Goal: Find contact information: Find contact information

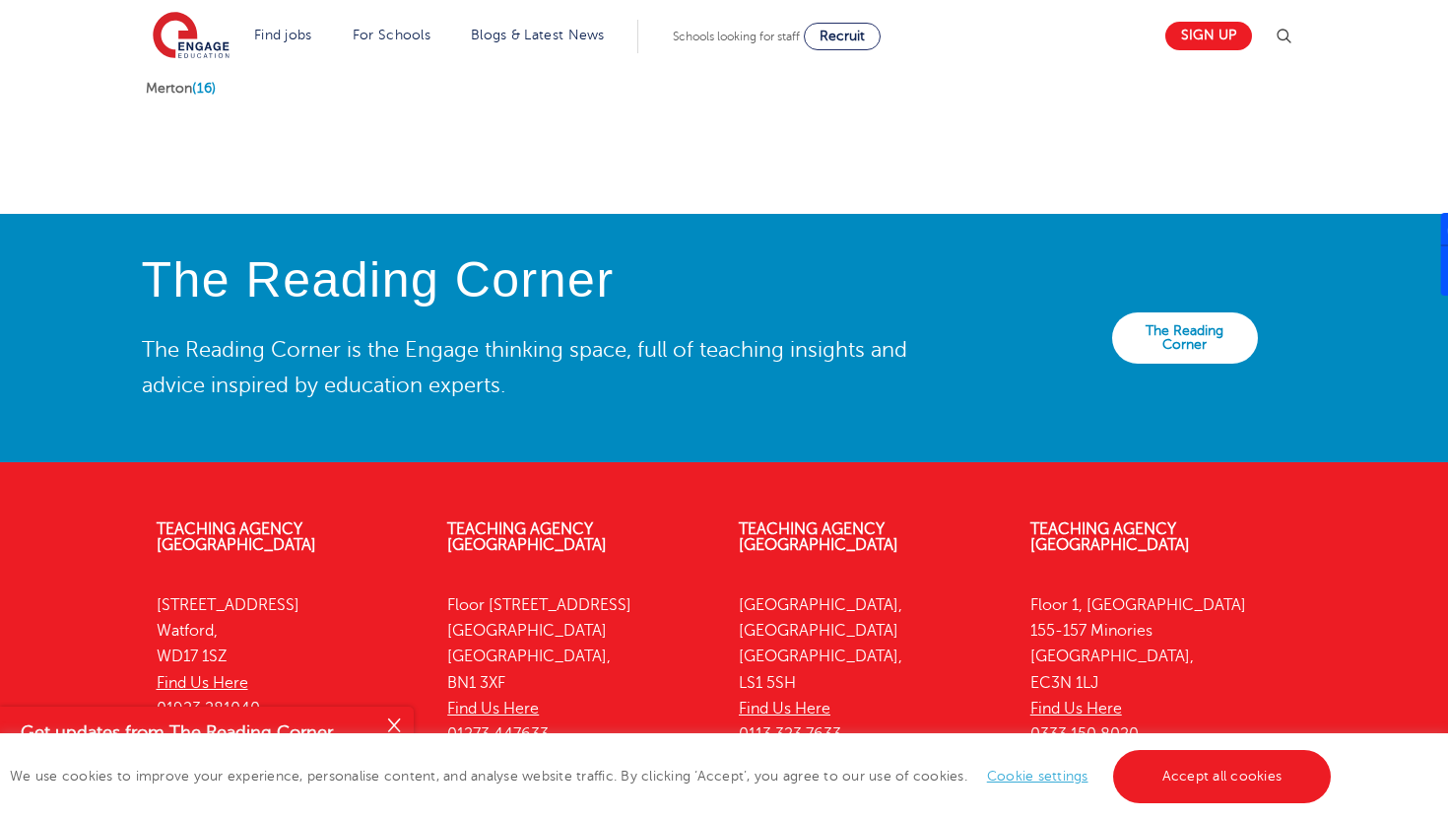
scroll to position [4368, 0]
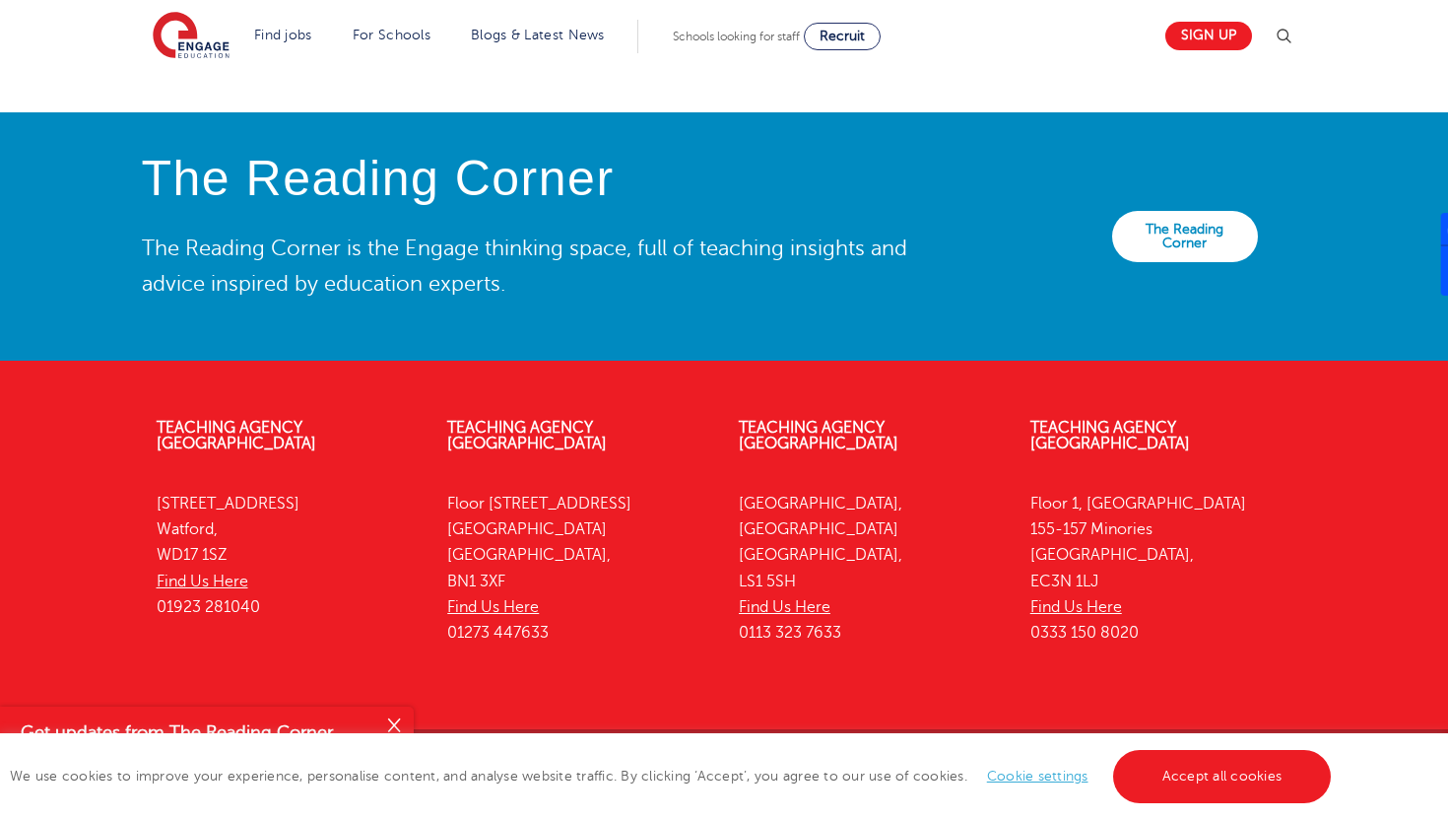
drag, startPoint x: 1160, startPoint y: 590, endPoint x: 1018, endPoint y: 597, distance: 142.0
click at [1018, 597] on div "Teaching Agency [STREET_ADDRESS] Find Us Here 0333 150 8020" at bounding box center [1162, 535] width 292 height 291
copy p "0333 150 8020"
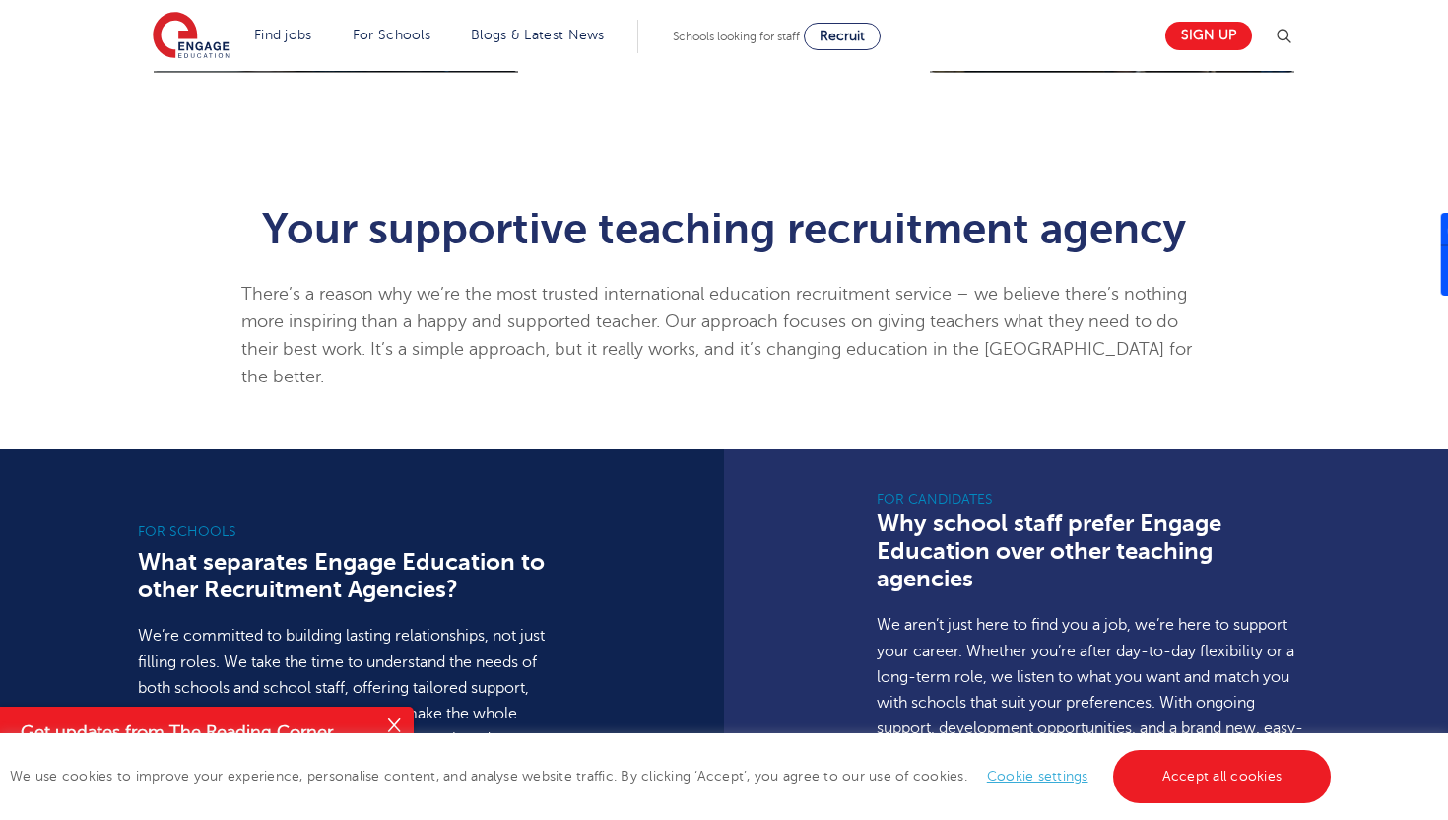
scroll to position [0, 0]
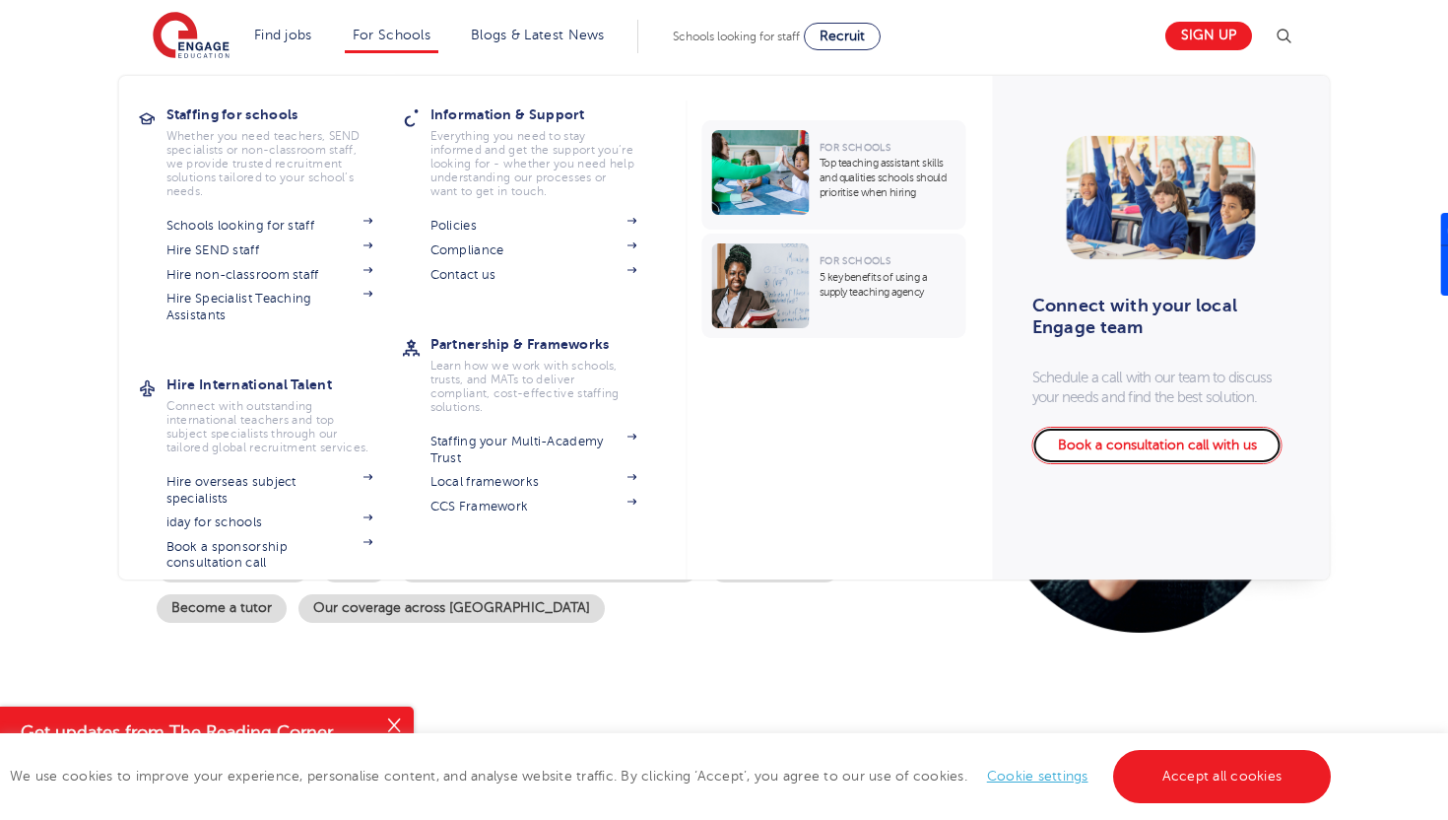
click at [1166, 455] on link "Book a consultation call with us" at bounding box center [1158, 445] width 250 height 37
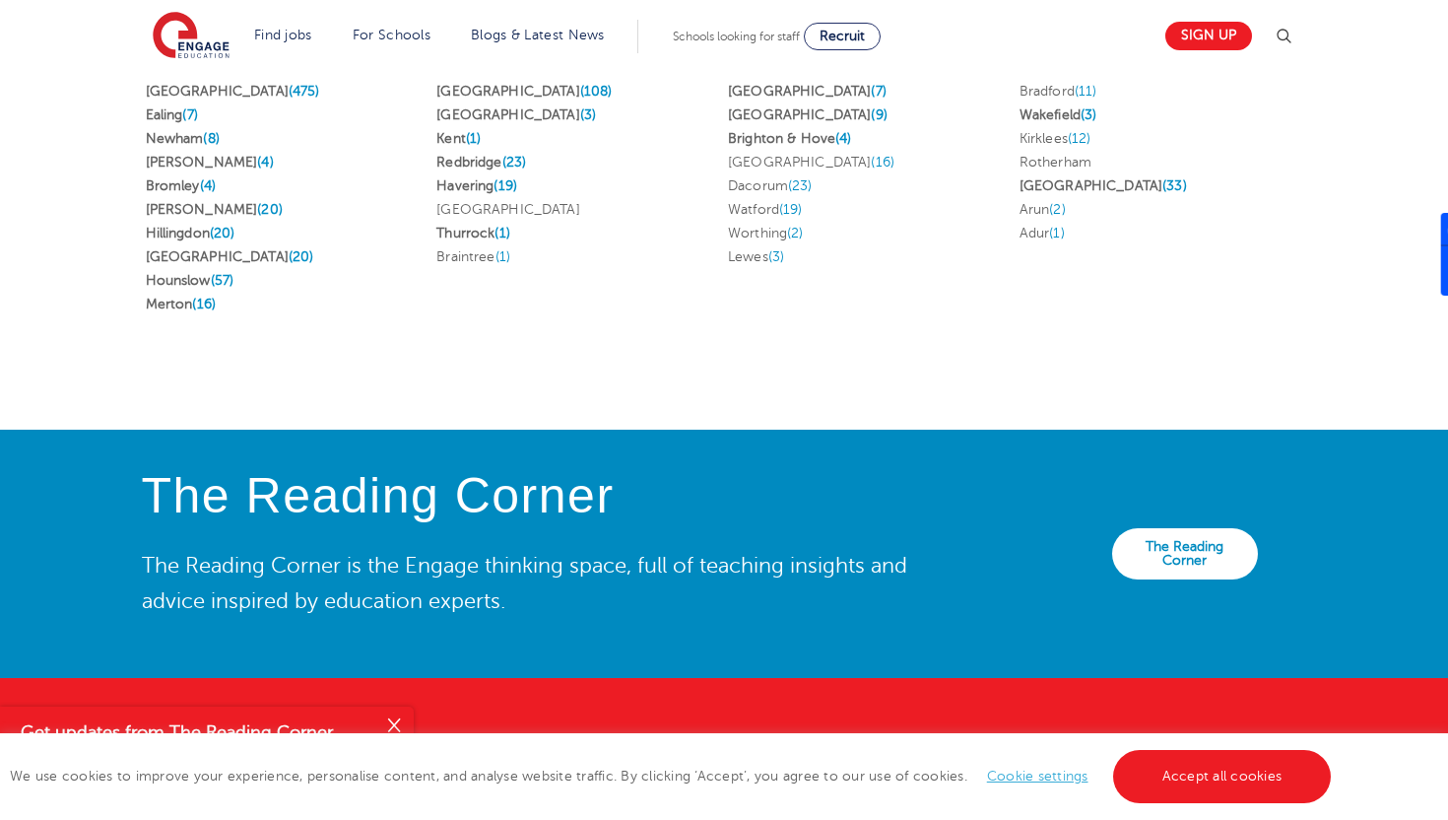
scroll to position [4368, 0]
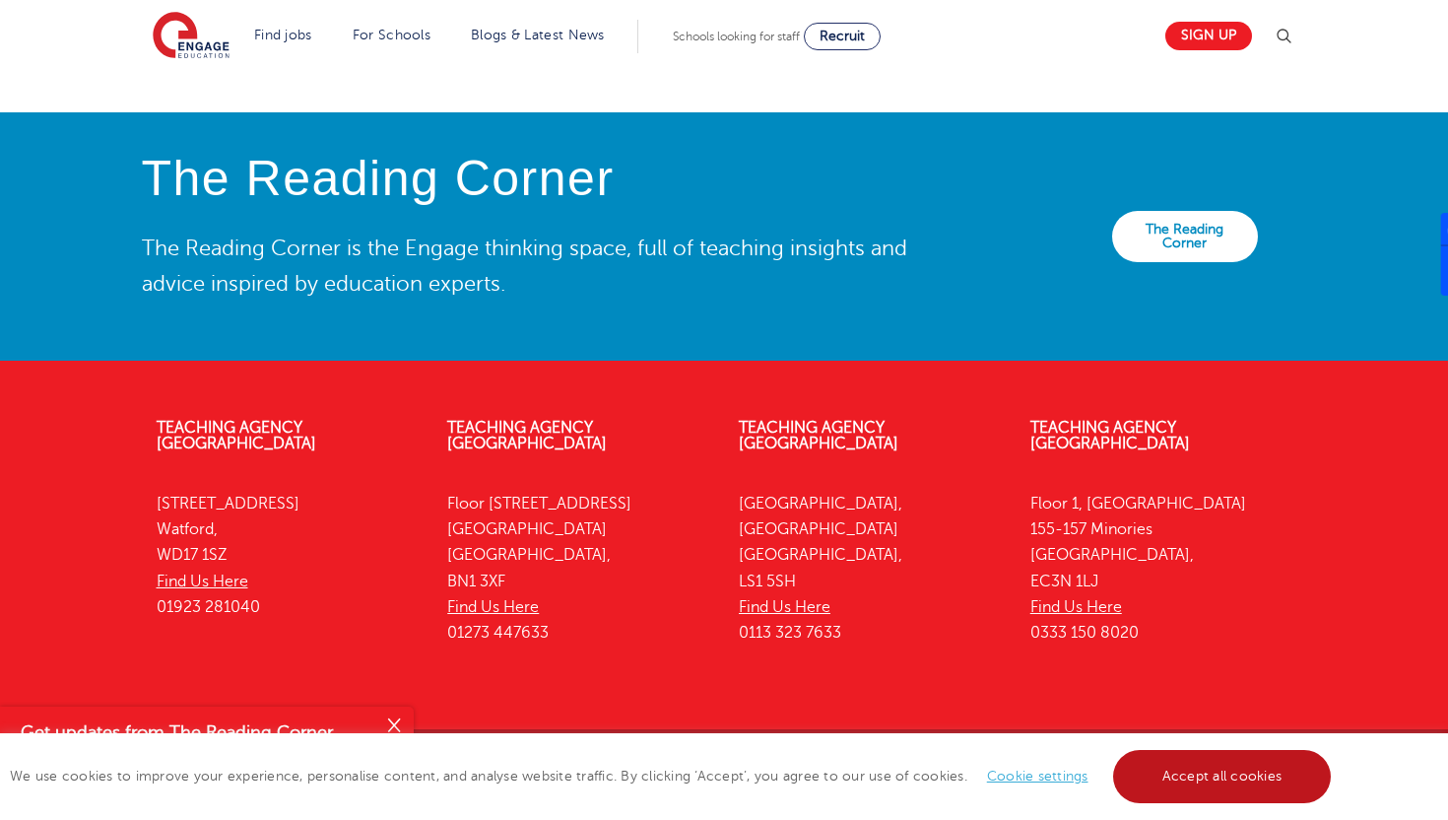
click at [1198, 779] on link "Accept all cookies" at bounding box center [1222, 776] width 219 height 53
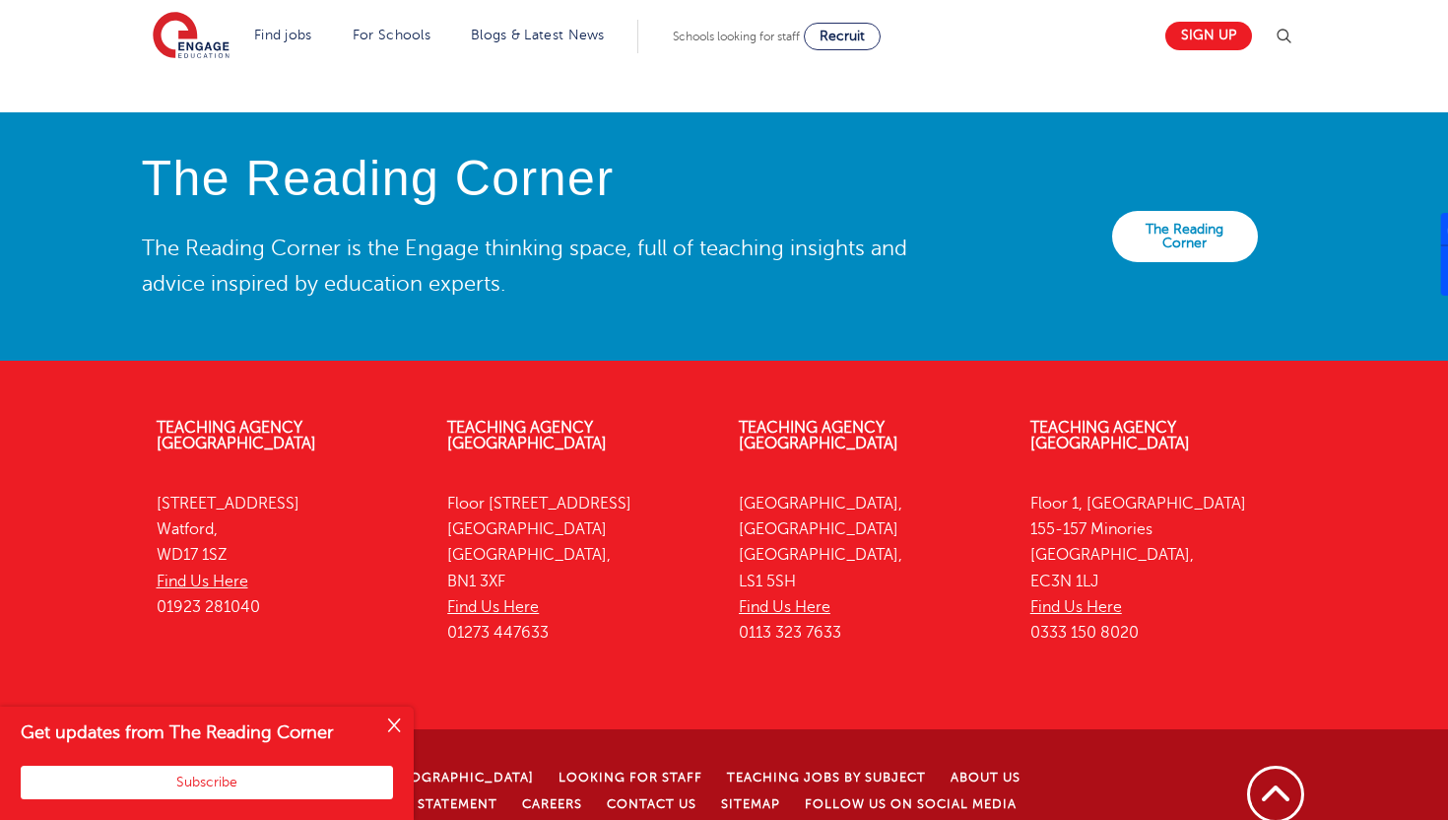
click at [397, 725] on button "Close" at bounding box center [393, 725] width 39 height 39
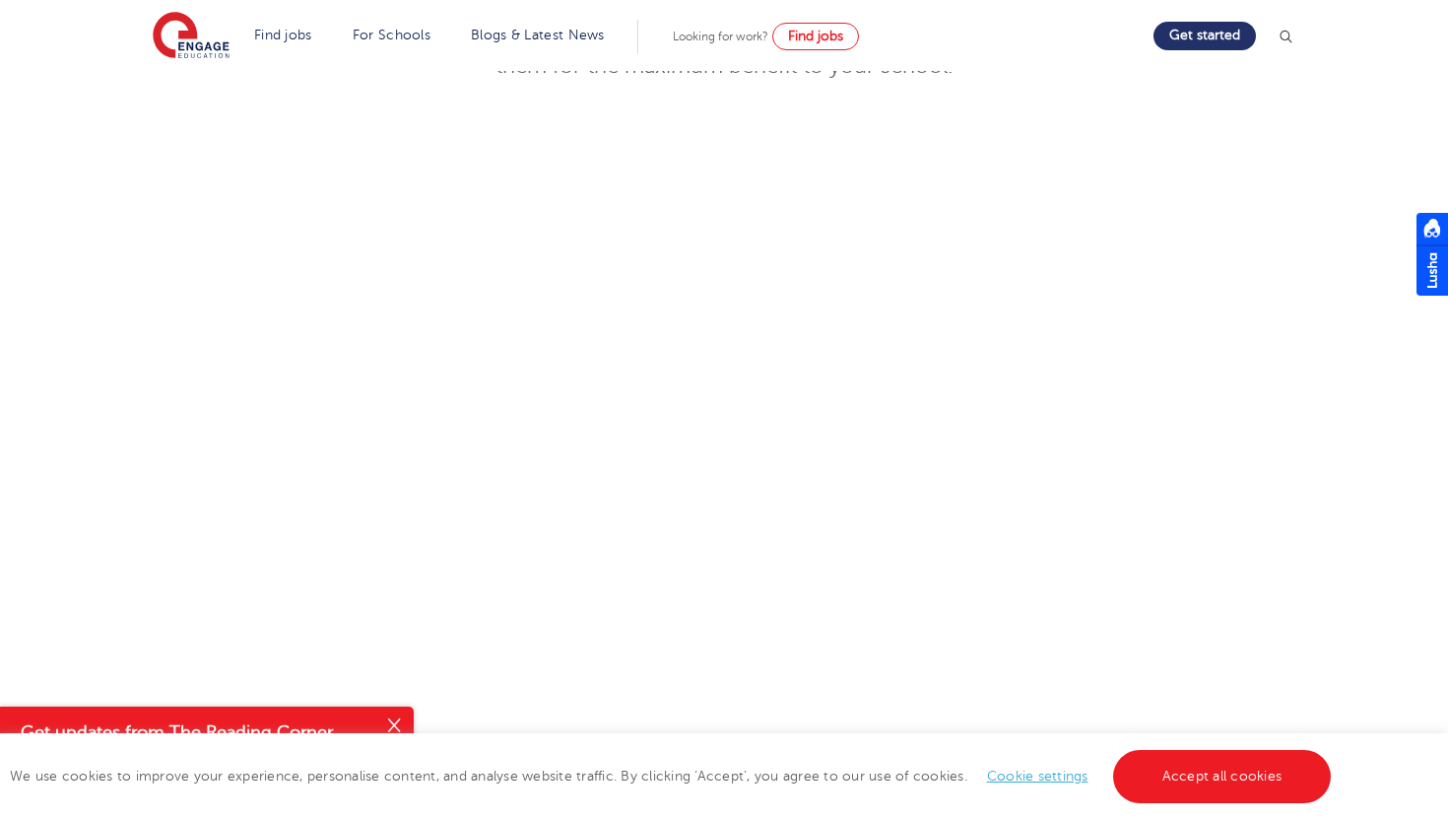
scroll to position [501, 0]
click at [1238, 766] on link "Accept all cookies" at bounding box center [1222, 776] width 219 height 53
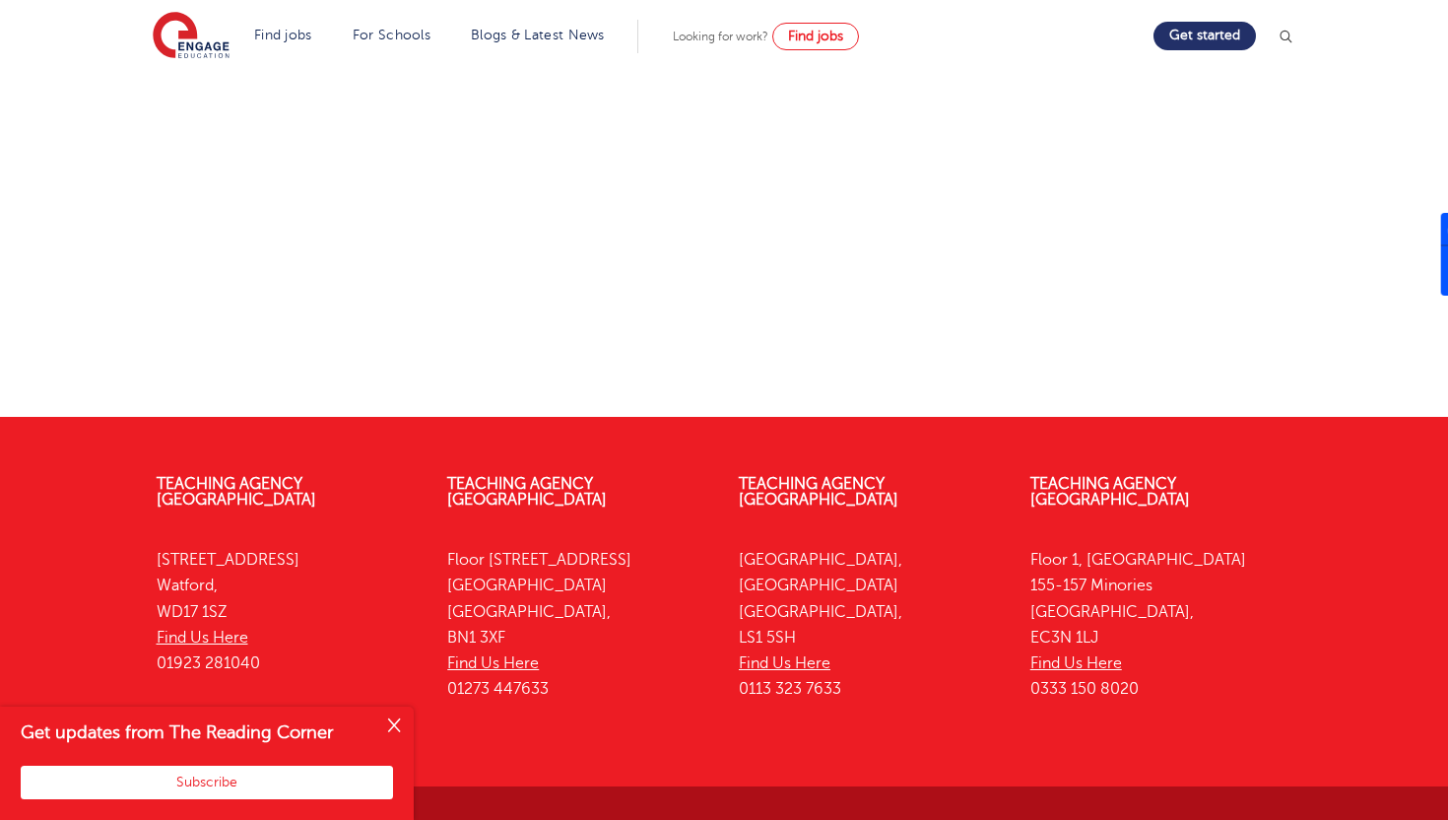
scroll to position [977, 0]
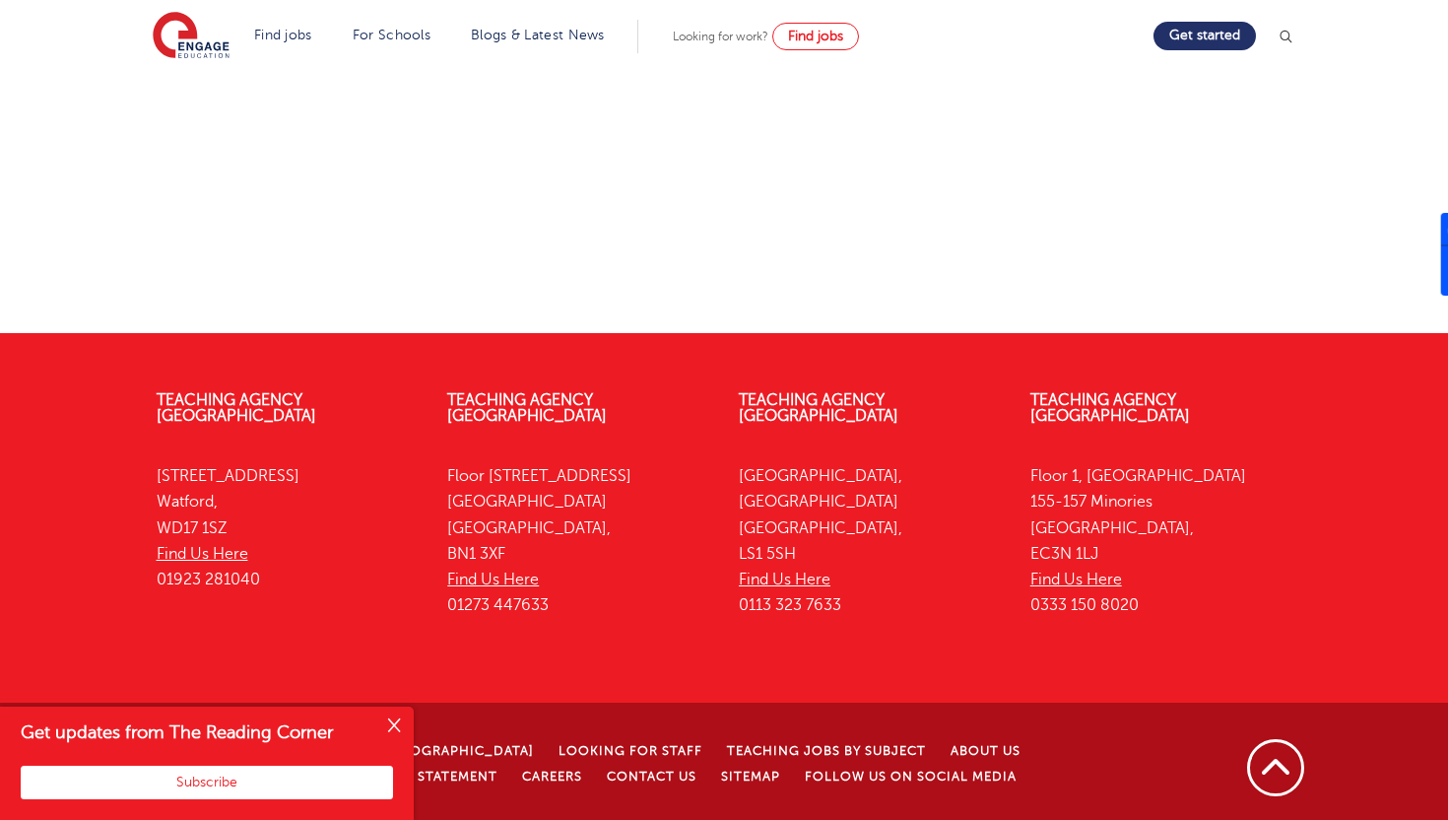
click at [398, 723] on button "Close" at bounding box center [393, 725] width 39 height 39
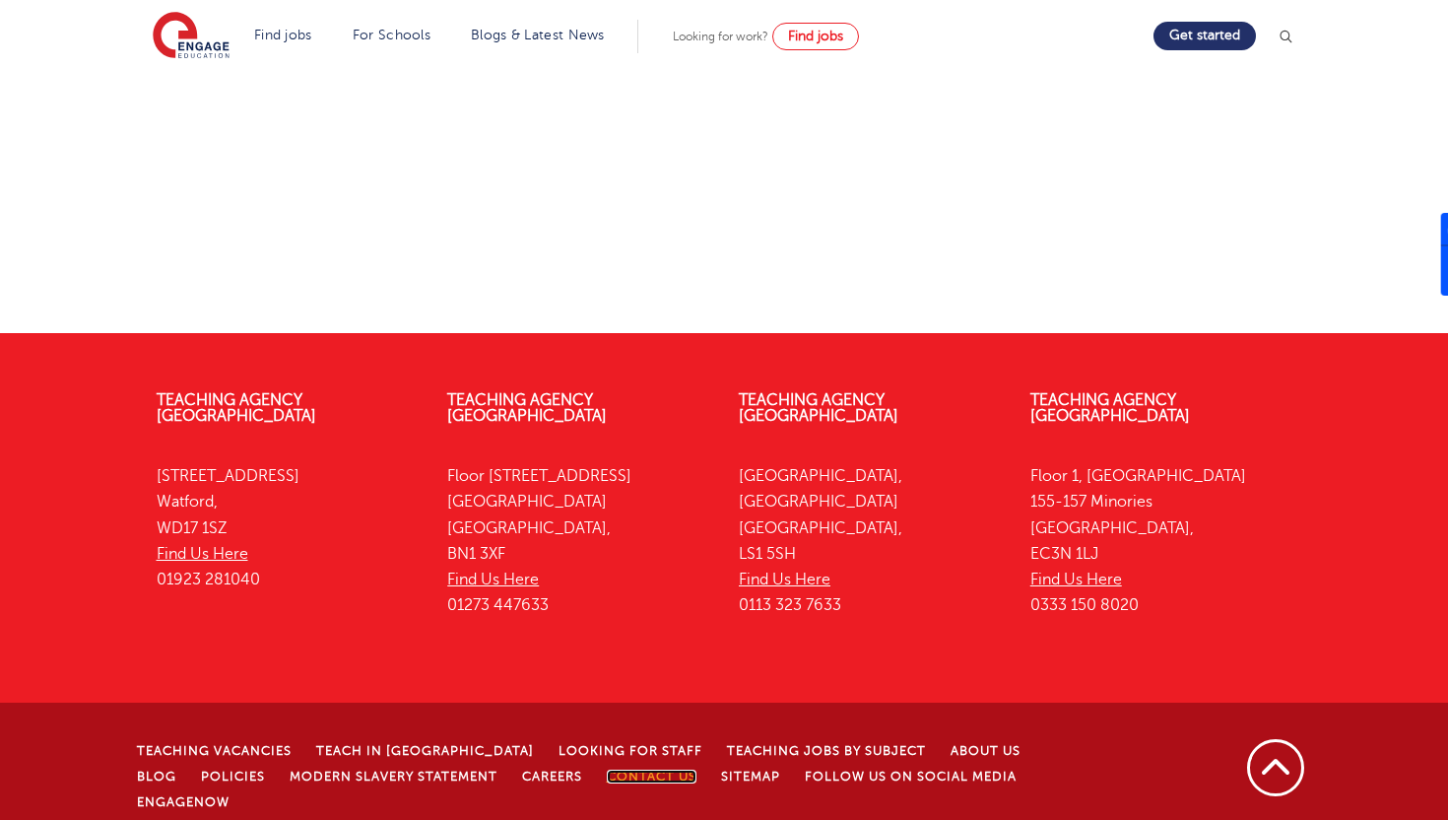
click at [607, 769] on link "Contact Us" at bounding box center [652, 776] width 90 height 14
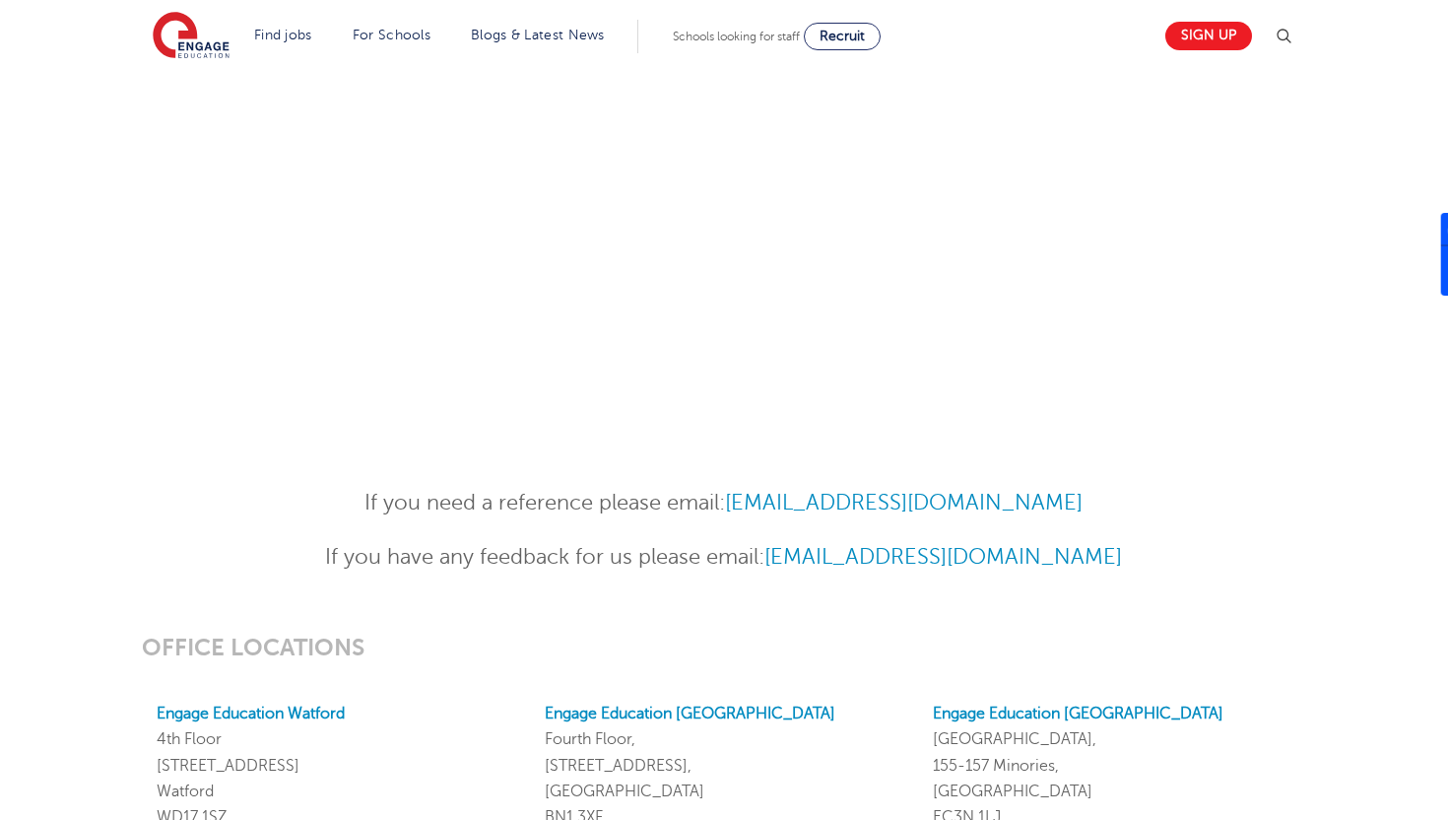
scroll to position [1225, 0]
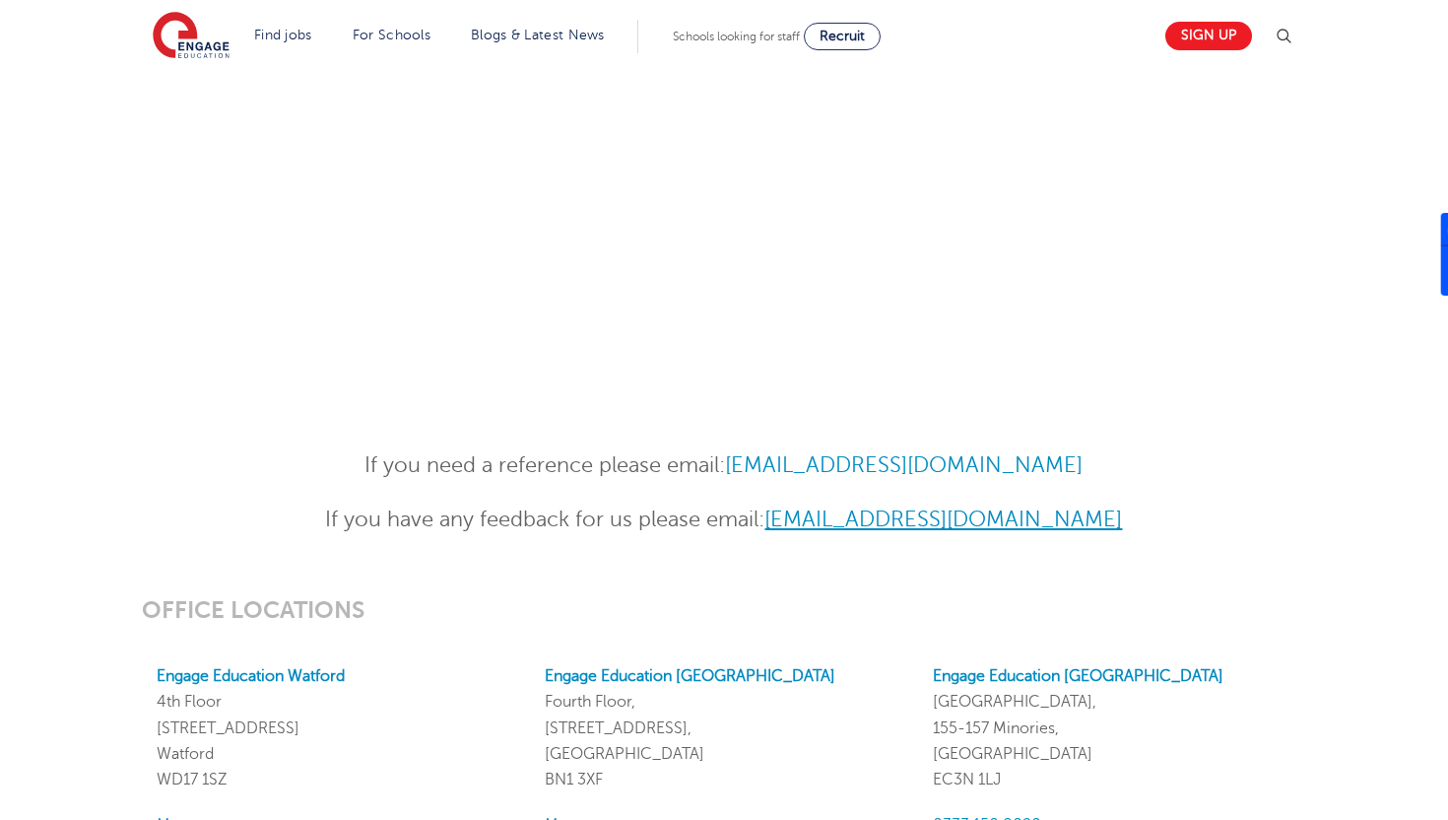
drag, startPoint x: 1174, startPoint y: 528, endPoint x: 754, endPoint y: 522, distance: 420.7
click at [754, 522] on p "If you have any feedback for us please email: Customercare@engage-education.com" at bounding box center [724, 519] width 967 height 34
copy link "Customercare@engage-education.com"
